Goal: Task Accomplishment & Management: Complete application form

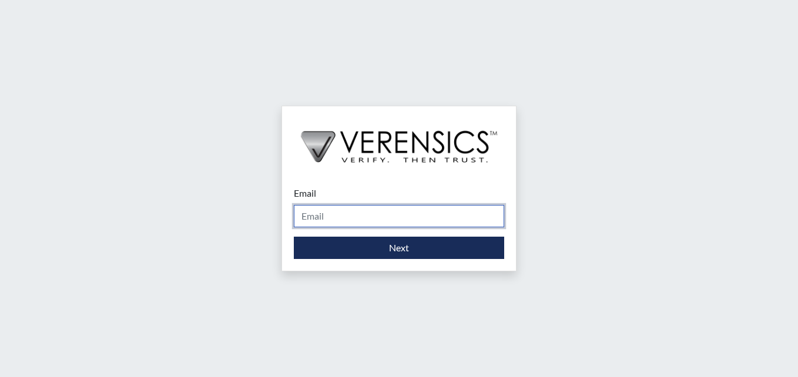
click at [321, 218] on input "Email" at bounding box center [399, 216] width 210 height 22
type input "[PERSON_NAME][EMAIL_ADDRESS][PERSON_NAME][DOMAIN_NAME]"
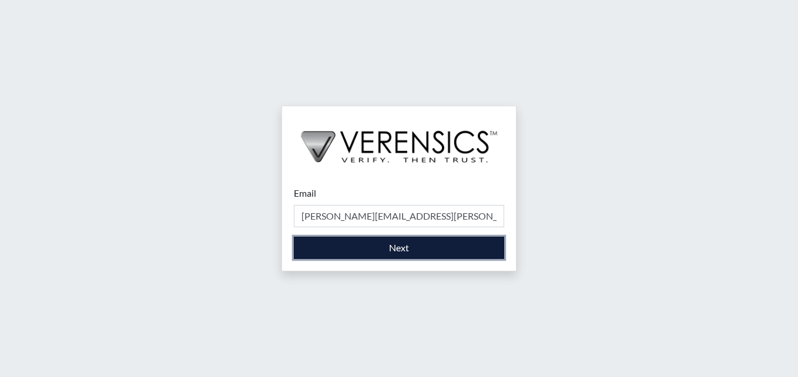
click at [424, 241] on button "Next" at bounding box center [399, 248] width 210 height 22
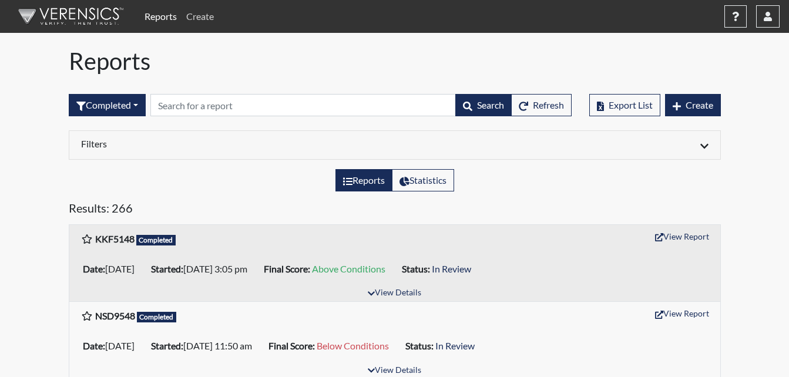
click at [191, 16] on link "Create" at bounding box center [199, 16] width 37 height 23
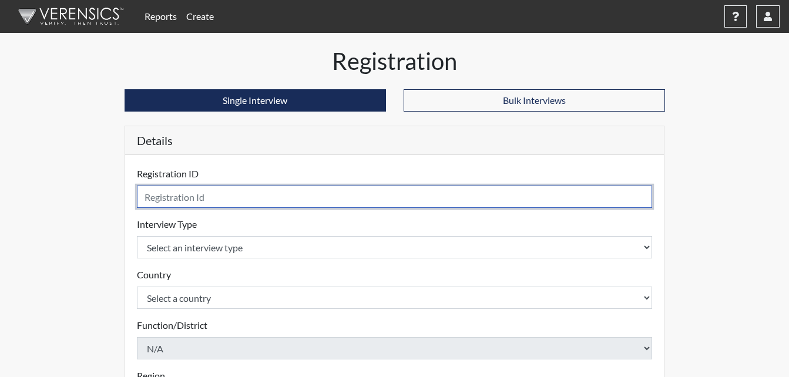
click at [210, 193] on input "text" at bounding box center [395, 197] width 516 height 22
type input "MDP3136"
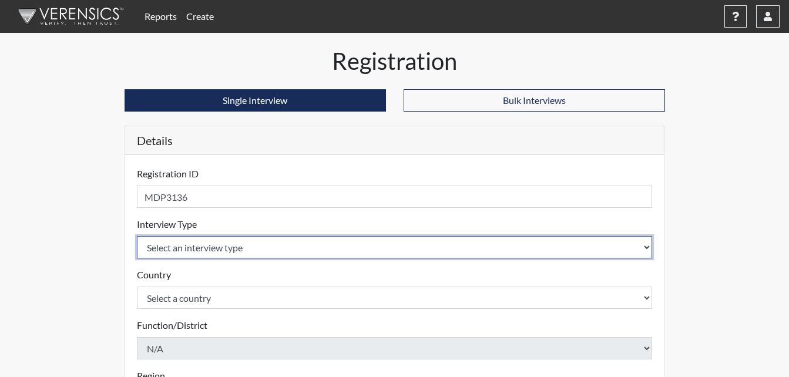
click at [221, 251] on select "Select an interview type Corrections Pre-Employment" at bounding box center [395, 247] width 516 height 22
select select "ff733e93-e1bf-11ea-9c9f-0eff0cf7eb8f"
click at [137, 236] on select "Select an interview type Corrections Pre-Employment" at bounding box center [395, 247] width 516 height 22
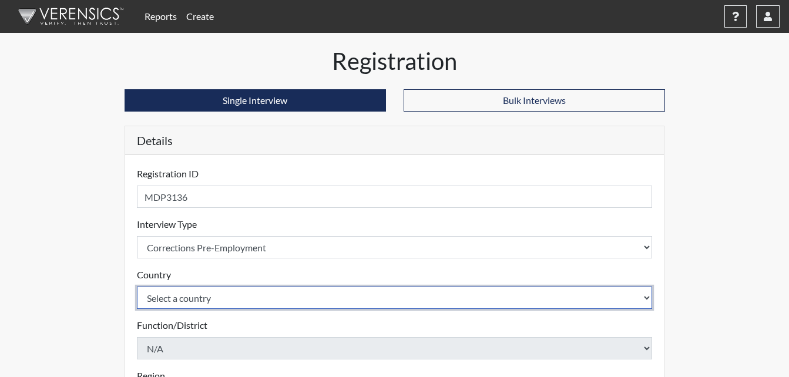
click at [213, 302] on select "Select a country [GEOGRAPHIC_DATA] [GEOGRAPHIC_DATA]" at bounding box center [395, 298] width 516 height 22
select select "united-states-of-[GEOGRAPHIC_DATA]"
click at [137, 287] on select "Select a country [GEOGRAPHIC_DATA] [GEOGRAPHIC_DATA]" at bounding box center [395, 298] width 516 height 22
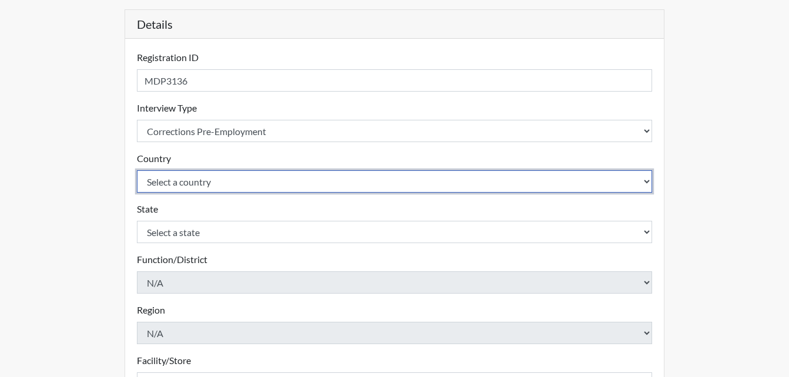
scroll to position [117, 0]
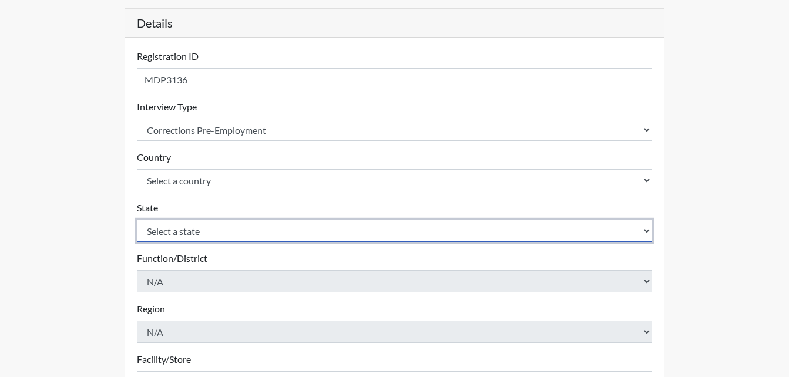
click at [179, 233] on select "Select a state [US_STATE] [US_STATE] [US_STATE] [US_STATE] [US_STATE] [US_STATE…" at bounding box center [395, 231] width 516 height 22
select select "GA"
click at [137, 220] on select "Select a state [US_STATE] [US_STATE] [US_STATE] [US_STATE] [US_STATE] [US_STATE…" at bounding box center [395, 231] width 516 height 22
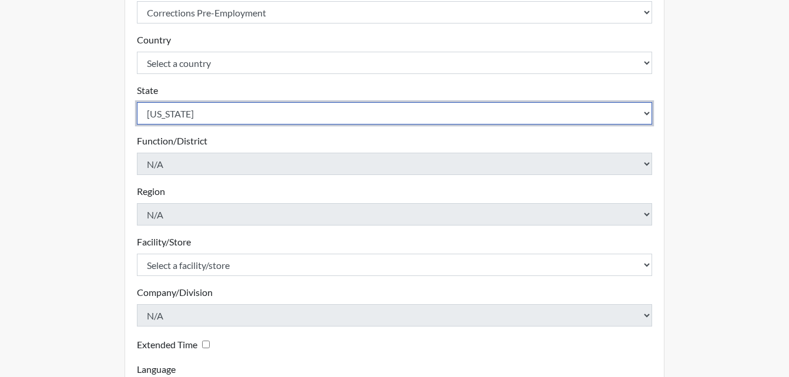
scroll to position [294, 0]
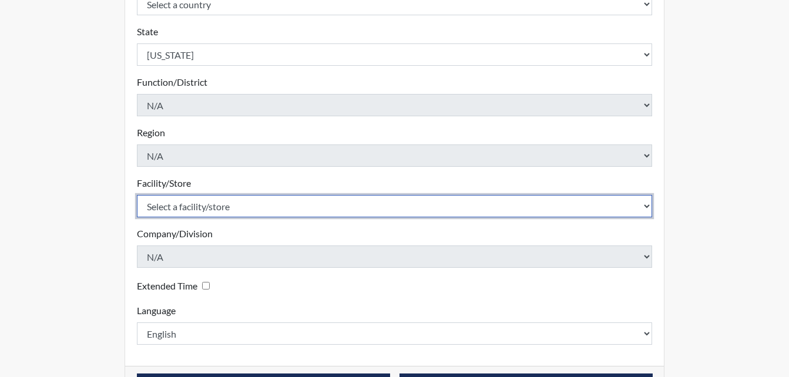
click at [185, 205] on select "Select a facility/store [PERSON_NAME]" at bounding box center [395, 206] width 516 height 22
select select "6cac2b59-3591-4b40-b097-ccfdafc86ef1"
click at [137, 195] on select "Select a facility/store [PERSON_NAME]" at bounding box center [395, 206] width 516 height 22
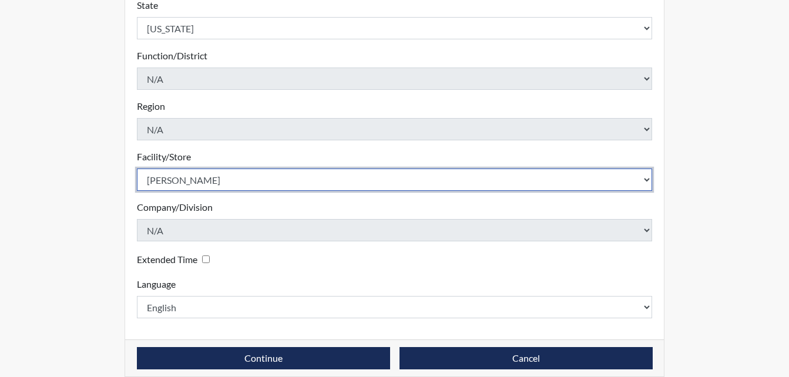
scroll to position [334, 0]
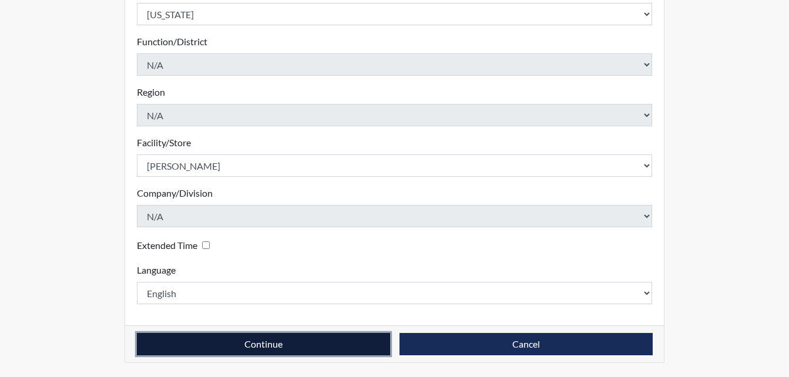
click at [274, 345] on button "Continue" at bounding box center [263, 344] width 253 height 22
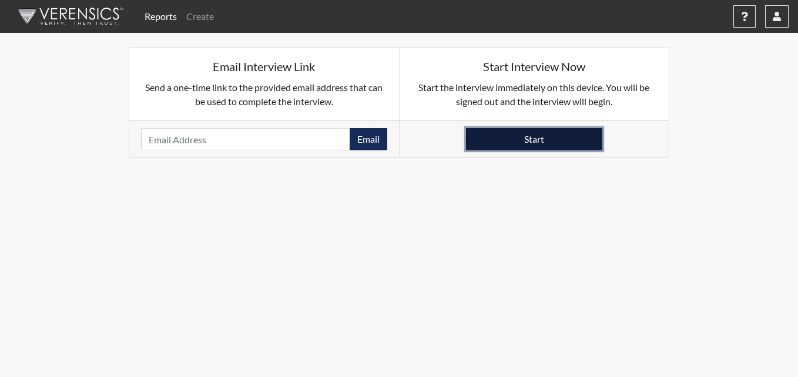
click at [518, 136] on button "Start" at bounding box center [534, 139] width 136 height 22
